Goal: Find specific page/section: Find specific page/section

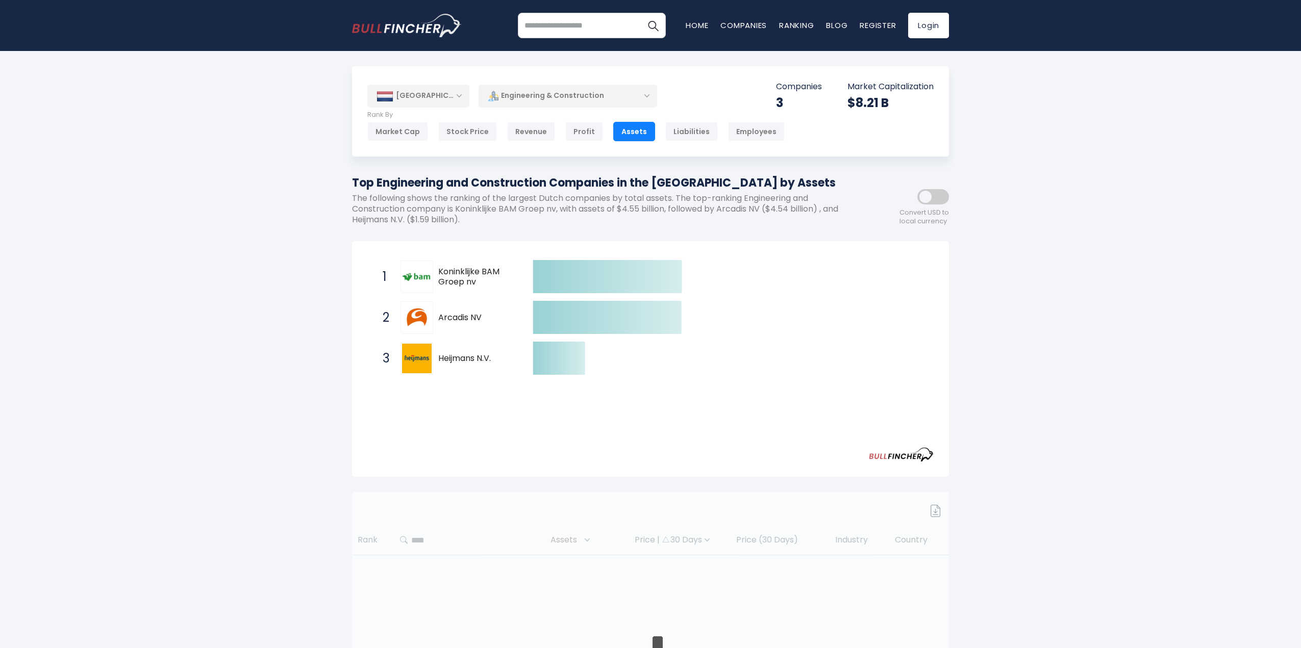
click at [1018, 322] on div "[GEOGRAPHIC_DATA] Entire World 30,364 [GEOGRAPHIC_DATA] 3,960" at bounding box center [650, 406] width 1301 height 681
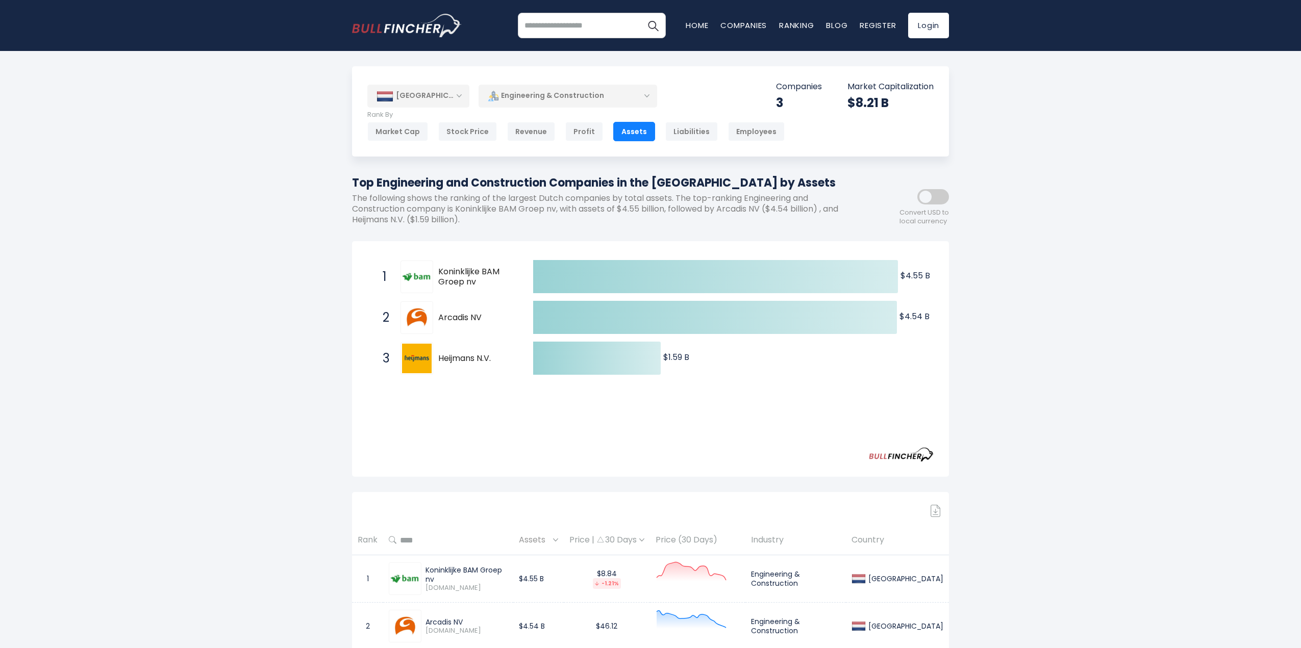
drag, startPoint x: 440, startPoint y: 272, endPoint x: 490, endPoint y: 274, distance: 50.0
click at [490, 274] on span "Koninklijke BAM Groep nv" at bounding box center [476, 277] width 77 height 21
click at [472, 280] on span "Koninklijke BAM Groep nv" at bounding box center [476, 277] width 77 height 21
click at [1082, 296] on div "[GEOGRAPHIC_DATA] Entire World 30,364 [GEOGRAPHIC_DATA] 3,960" at bounding box center [650, 409] width 1301 height 686
click at [1071, 392] on div "[GEOGRAPHIC_DATA] Entire World 30,364 [GEOGRAPHIC_DATA] 3,960" at bounding box center [650, 409] width 1301 height 686
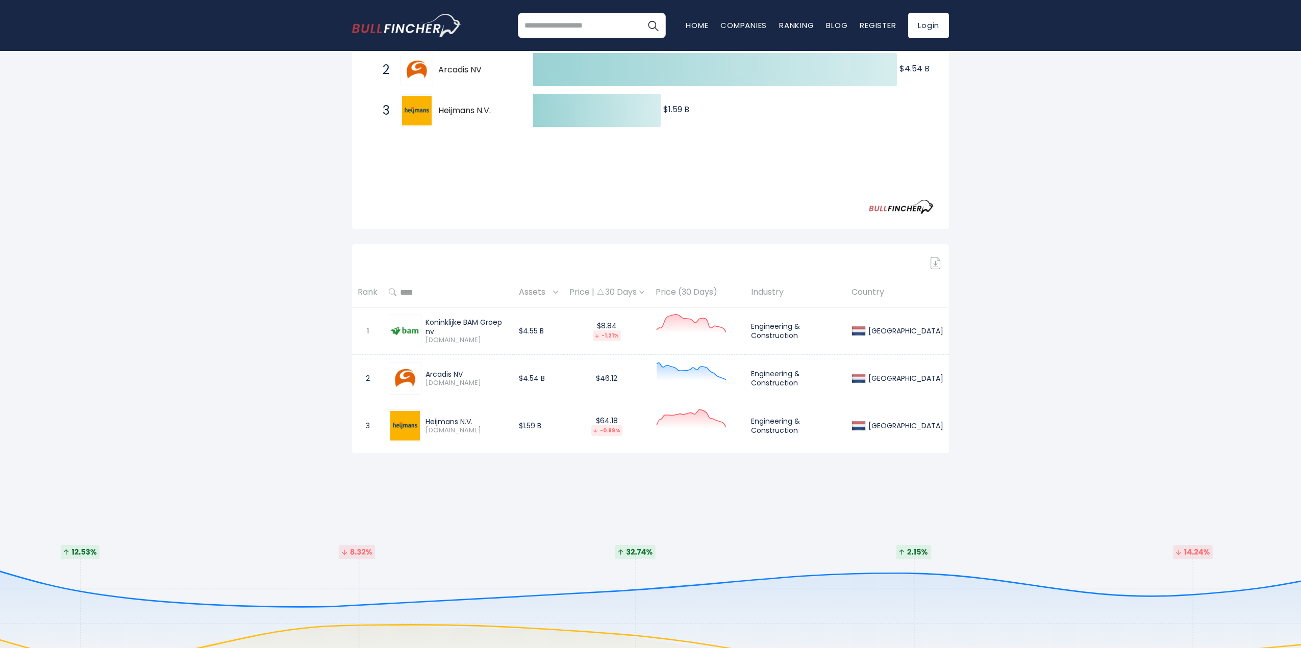
scroll to position [255, 0]
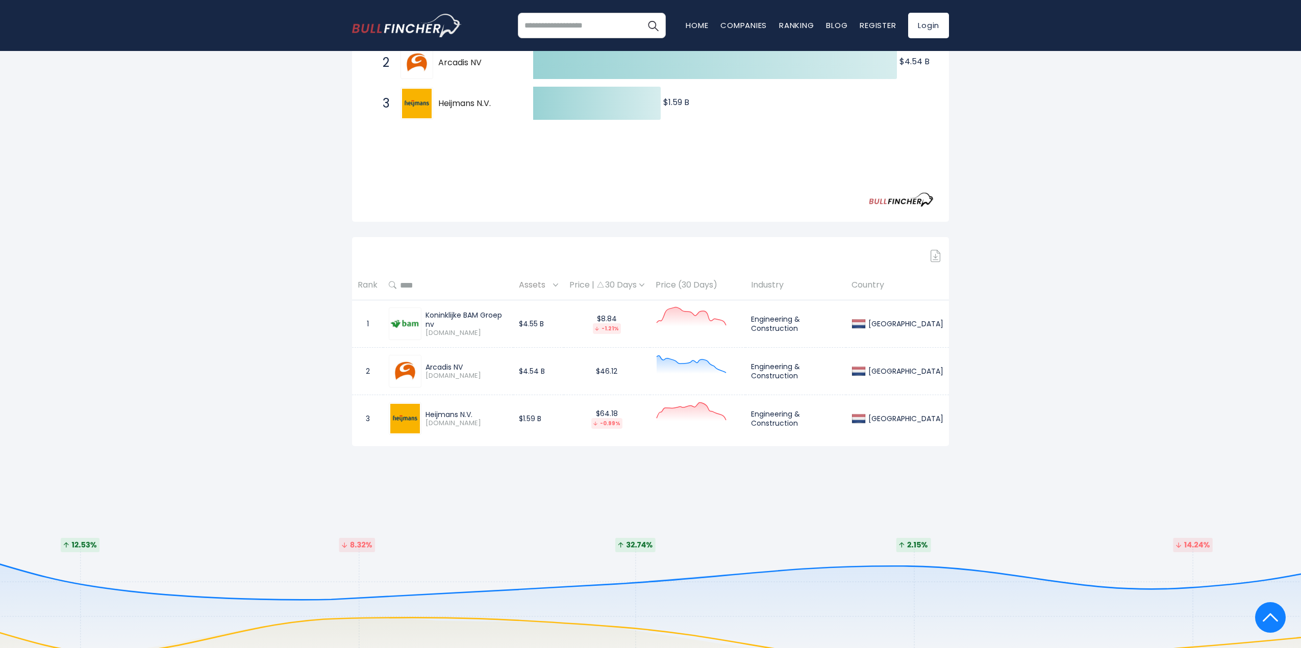
drag, startPoint x: 433, startPoint y: 321, endPoint x: 447, endPoint y: 320, distance: 14.3
click at [447, 320] on div "Koninklijke BAM Groep nv" at bounding box center [467, 320] width 82 height 18
click at [415, 322] on img at bounding box center [405, 324] width 30 height 30
click at [429, 321] on div "Koninklijke BAM Groep nv" at bounding box center [467, 320] width 82 height 18
drag, startPoint x: 427, startPoint y: 321, endPoint x: 504, endPoint y: 322, distance: 76.5
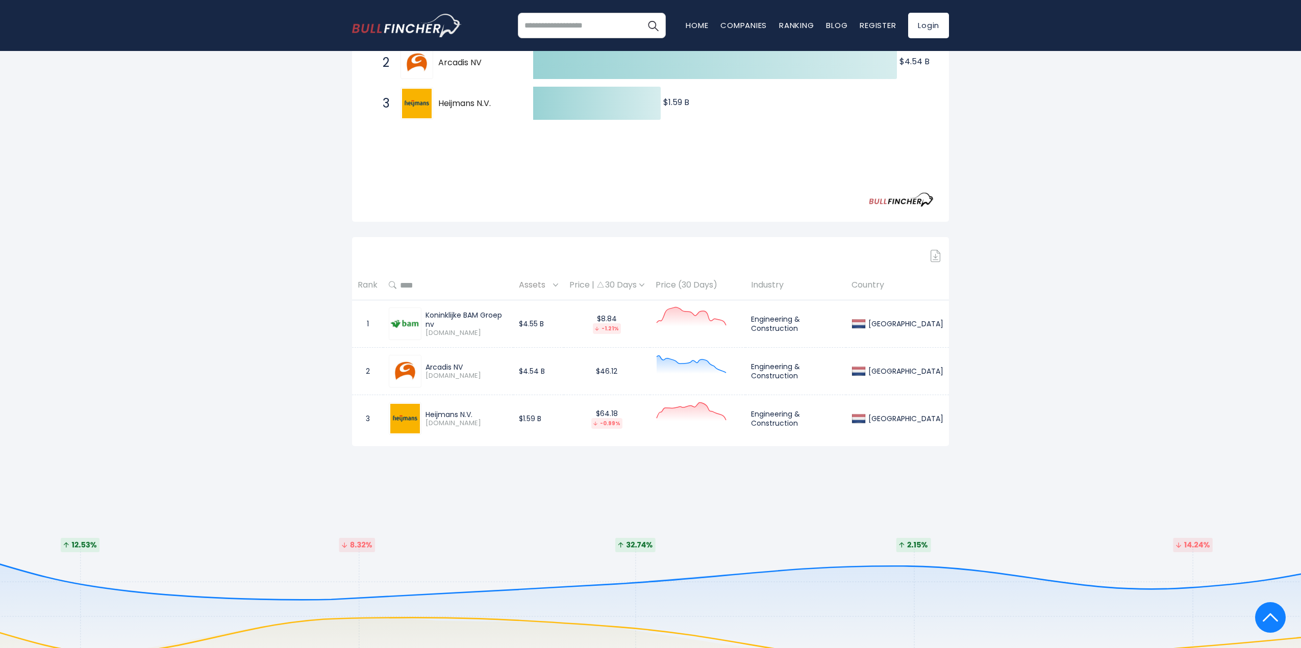
click at [504, 322] on div "Koninklijke BAM Groep nv" at bounding box center [467, 320] width 82 height 18
click at [443, 374] on span "[DOMAIN_NAME]" at bounding box center [467, 376] width 82 height 9
drag, startPoint x: 426, startPoint y: 367, endPoint x: 463, endPoint y: 368, distance: 37.3
click at [463, 368] on div "Arcadis NV" at bounding box center [467, 367] width 82 height 9
